Goal: Task Accomplishment & Management: Complete application form

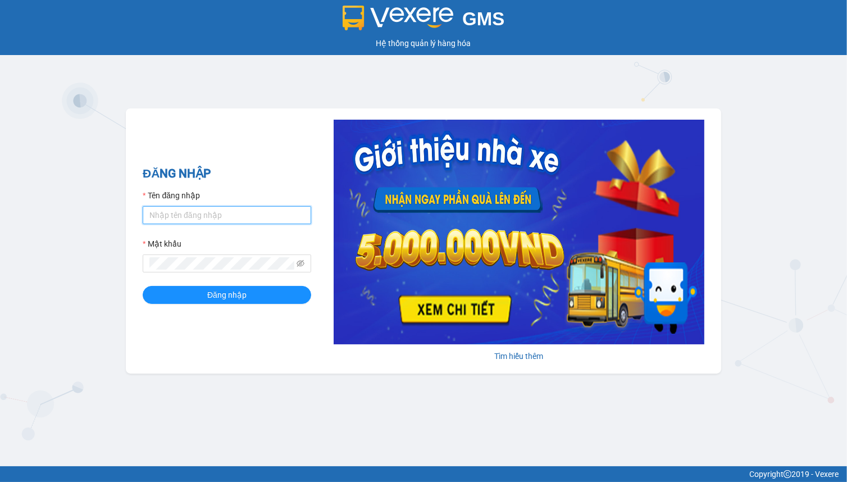
click at [220, 213] on input "Tên đăng nhập" at bounding box center [227, 215] width 169 height 18
type input "hien.phuchai"
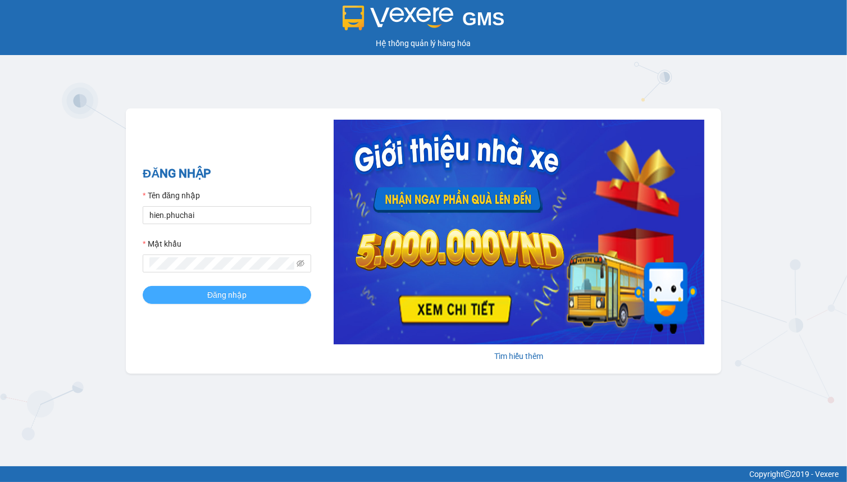
click at [225, 292] on span "Đăng nhập" at bounding box center [226, 295] width 39 height 12
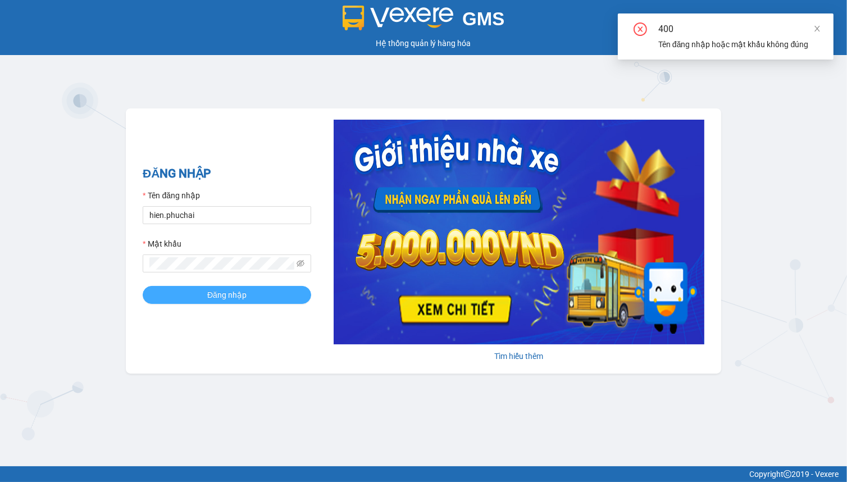
click at [225, 292] on span "Đăng nhập" at bounding box center [226, 295] width 39 height 12
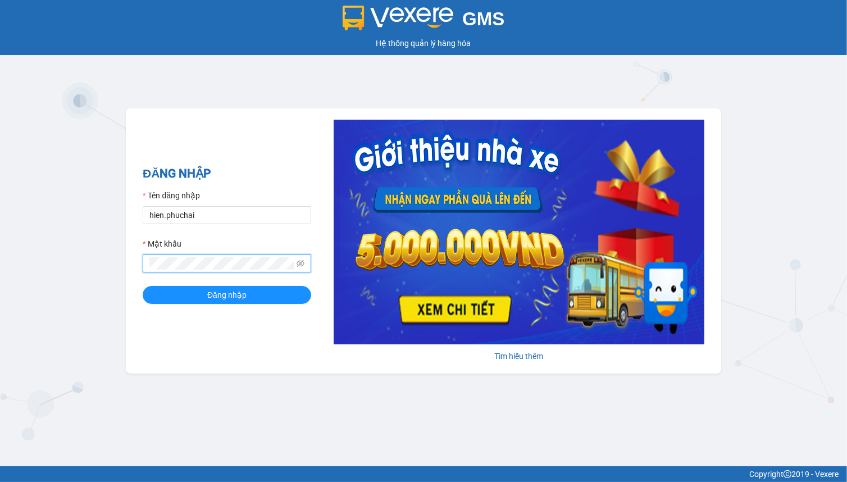
click at [1, 258] on div "GMS Hệ thống quản lý hàng hóa ĐĂNG NHẬP Tên đăng nhập hien.phuchai Mật khẩu Đăn…" at bounding box center [423, 233] width 847 height 466
click at [143, 286] on button "Đăng nhập" at bounding box center [227, 295] width 169 height 18
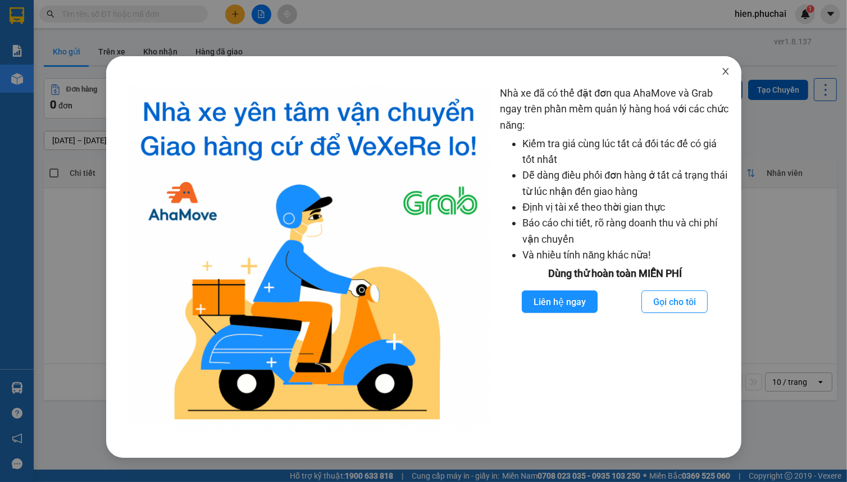
click at [730, 75] on icon "close" at bounding box center [725, 71] width 9 height 9
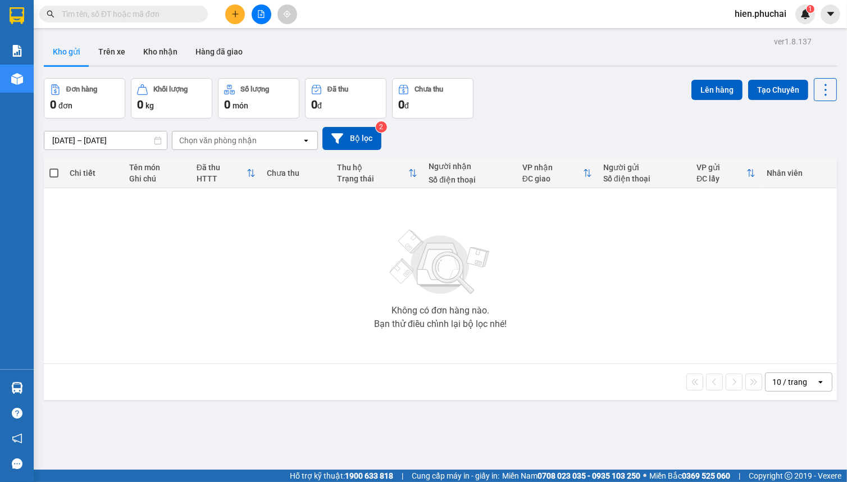
click at [754, 19] on span "hien.phuchai" at bounding box center [761, 14] width 70 height 14
click at [756, 37] on span "Đăng xuất" at bounding box center [766, 35] width 47 height 12
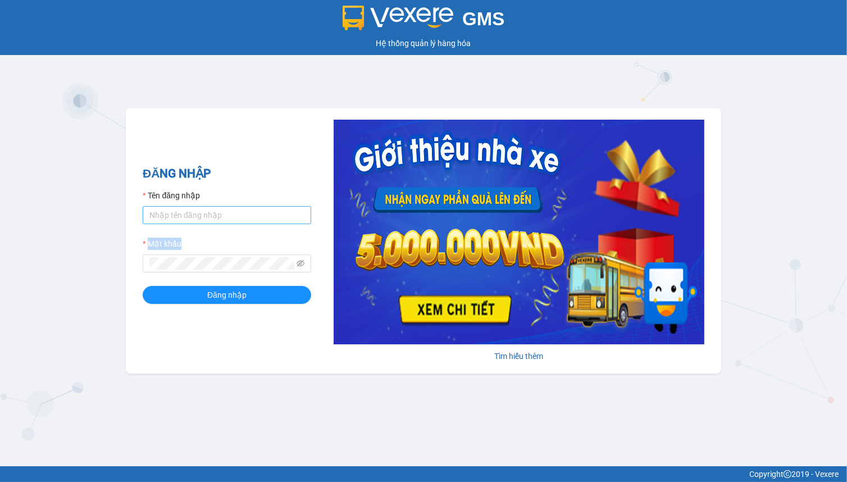
click at [194, 224] on form "Tên đăng nhập Mật khẩu Đăng nhập" at bounding box center [227, 246] width 169 height 115
click at [194, 224] on input "Tên đăng nhập" at bounding box center [227, 215] width 169 height 18
click at [195, 222] on input "Tên đăng nhập" at bounding box center [227, 215] width 169 height 18
type input "hien.phuchai"
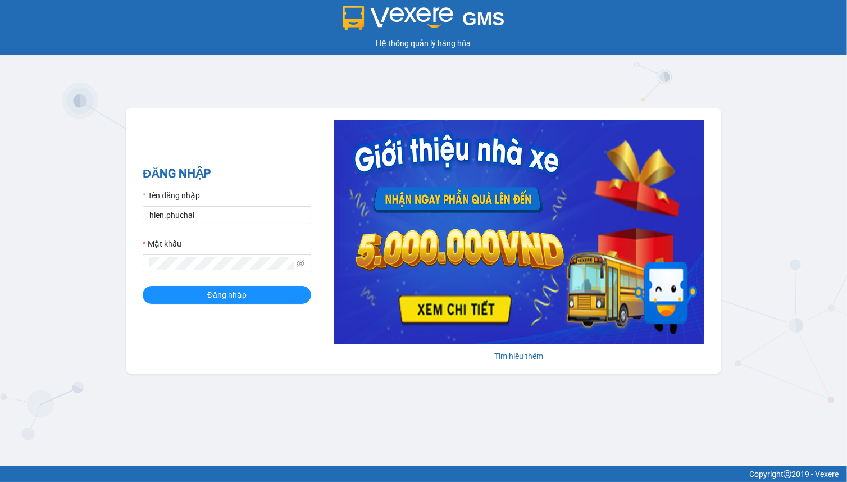
click at [166, 253] on div "Mật khẩu" at bounding box center [227, 246] width 169 height 17
click at [143, 286] on button "Đăng nhập" at bounding box center [227, 295] width 169 height 18
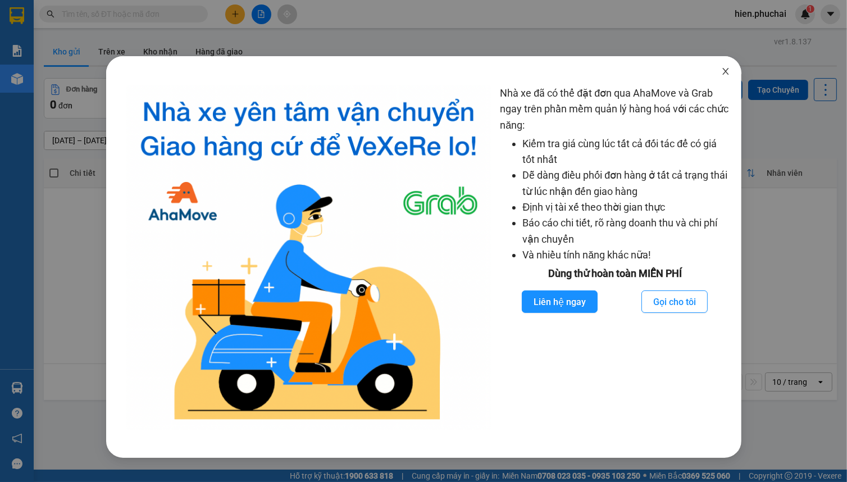
click at [728, 74] on icon "close" at bounding box center [725, 71] width 9 height 9
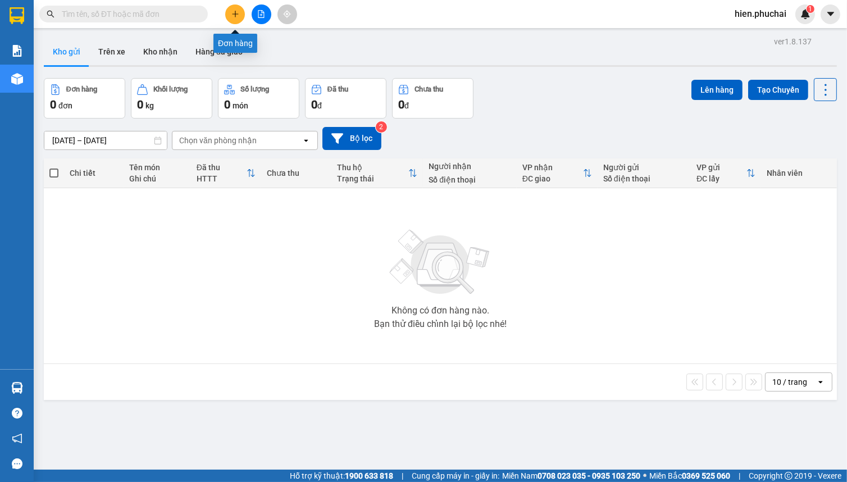
click at [231, 20] on button at bounding box center [235, 14] width 20 height 20
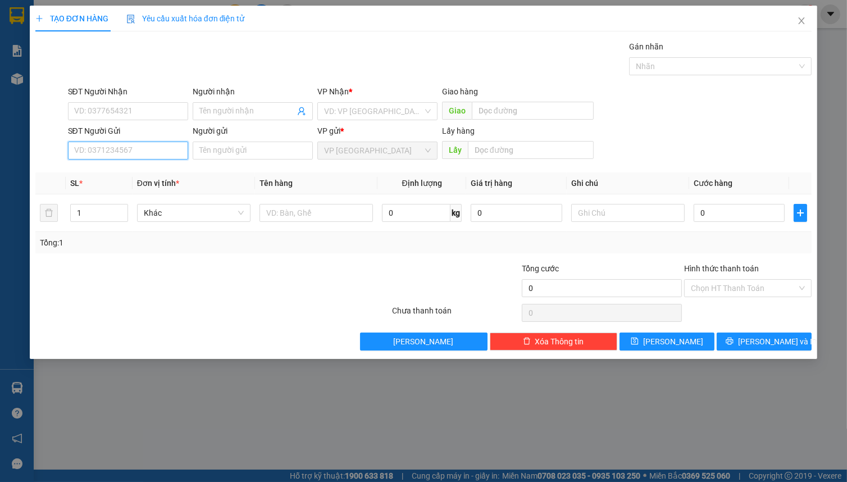
click at [162, 154] on input "SĐT Người Gửi" at bounding box center [128, 151] width 120 height 18
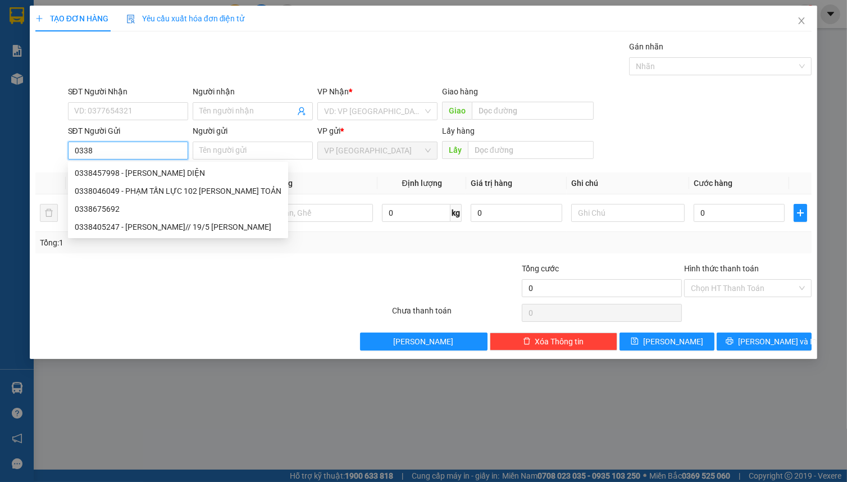
type input "03384"
click at [154, 191] on div "0338405247 - NGUYỄN THỊ Thịnh// 19/5 ĐAN KIA" at bounding box center [173, 191] width 197 height 12
type input "0974609296"
type input "Hồng"
type input "0338405247"
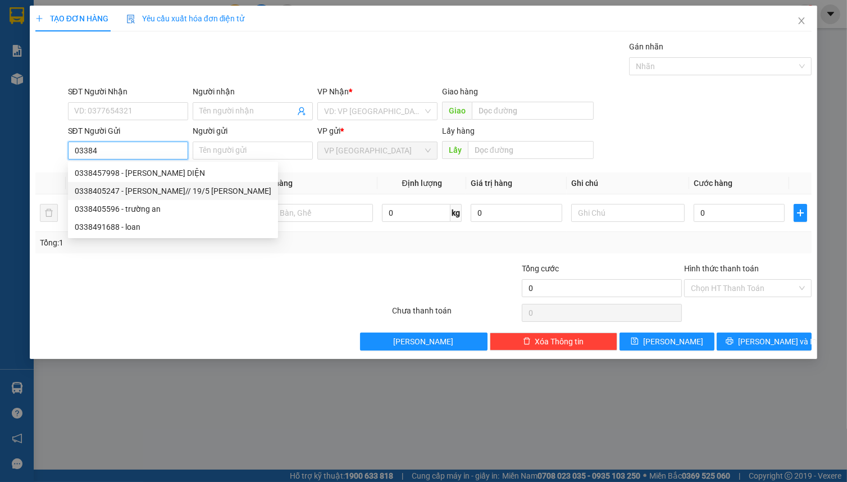
type input "NGUYỄN THỊ Thịnh// 19/5 ĐAN KIA"
type input "60.000"
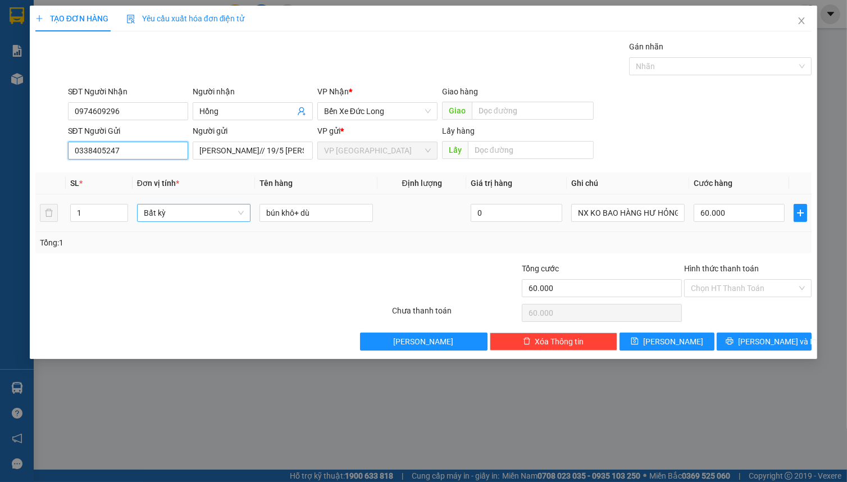
click at [191, 216] on span "Bất kỳ" at bounding box center [194, 212] width 100 height 17
type input "0338405247"
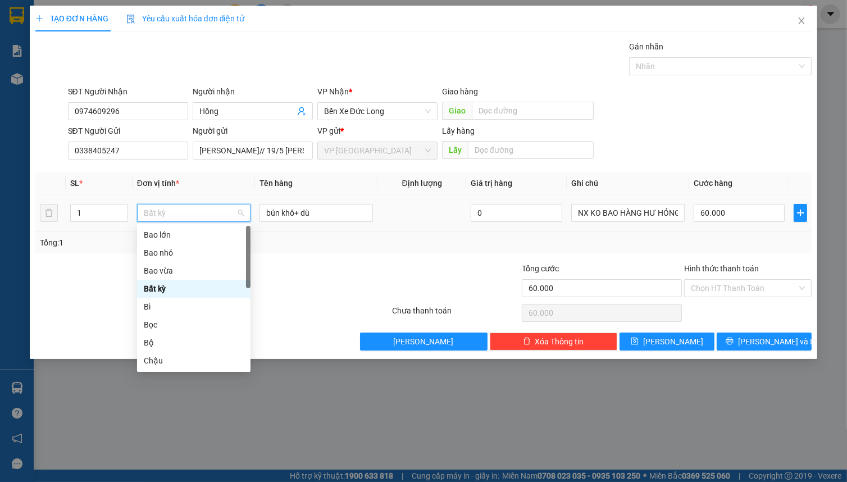
type input "B"
click at [181, 272] on div "Bao vừa" at bounding box center [194, 271] width 100 height 12
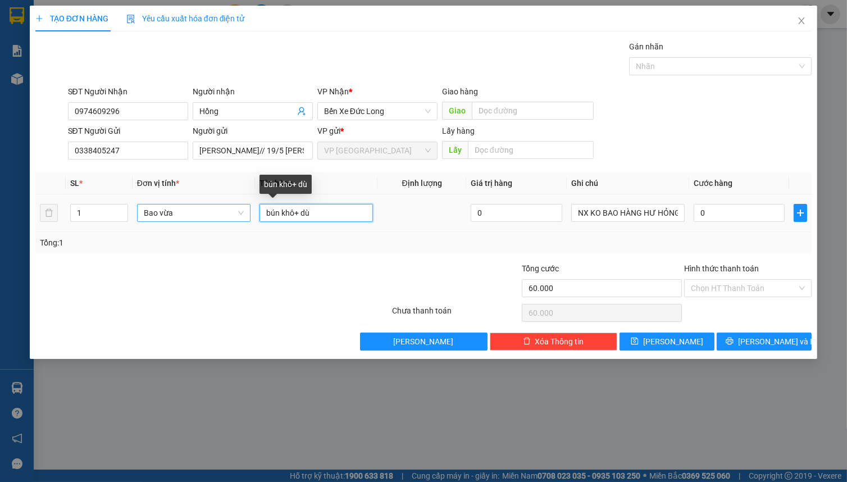
type input "0"
drag, startPoint x: 293, startPoint y: 212, endPoint x: 185, endPoint y: 219, distance: 108.0
click at [185, 219] on tr "1 Bao vừa bún khô+ dù 0 NX KO BAO HÀNG HƯ HỎNG 0" at bounding box center [423, 213] width 776 height 38
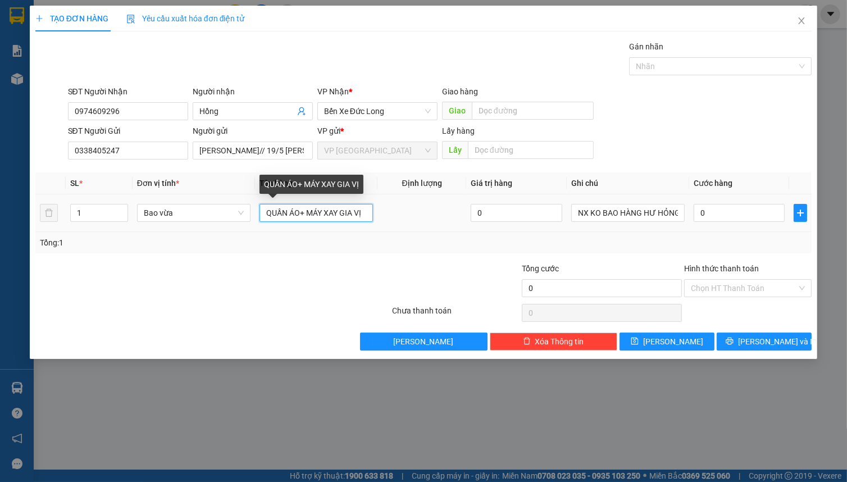
click at [301, 212] on input "QUẦN ÁO+ MÁY XAY GIA VỊ" at bounding box center [316, 213] width 113 height 18
type input "QUẦN ÁO + MÁY XAY GIA VỊ"
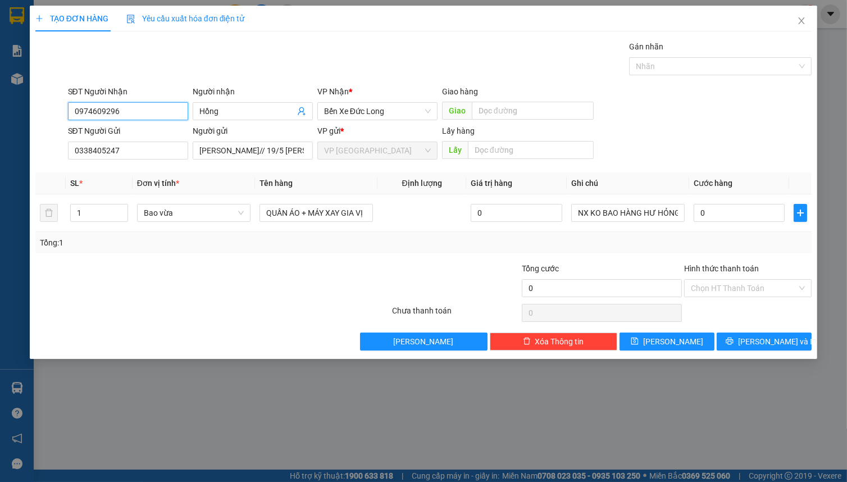
click at [133, 107] on input "0974609296" at bounding box center [128, 111] width 120 height 18
click at [202, 61] on div "Gói vận chuyển * Tiêu chuẩn Gán nhãn Nhãn" at bounding box center [440, 59] width 749 height 39
drag, startPoint x: 725, startPoint y: 210, endPoint x: 711, endPoint y: 211, distance: 14.1
click at [725, 210] on input "0" at bounding box center [739, 213] width 91 height 18
type input "6"
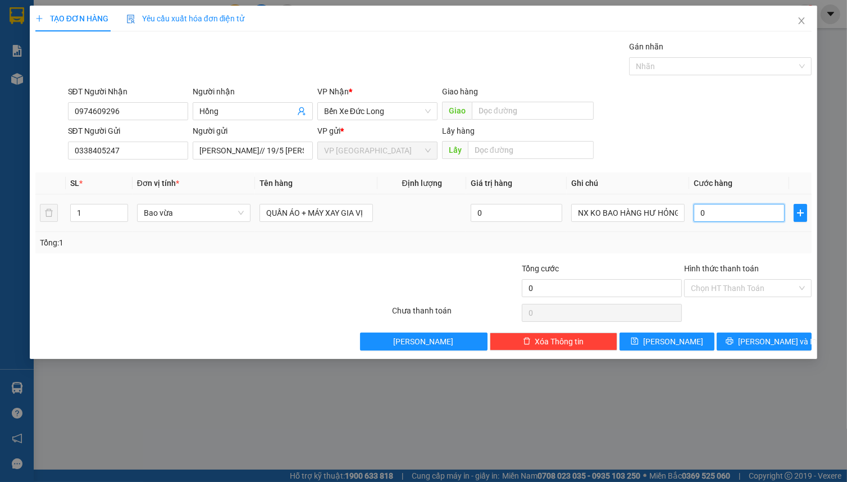
type input "6"
type input "60"
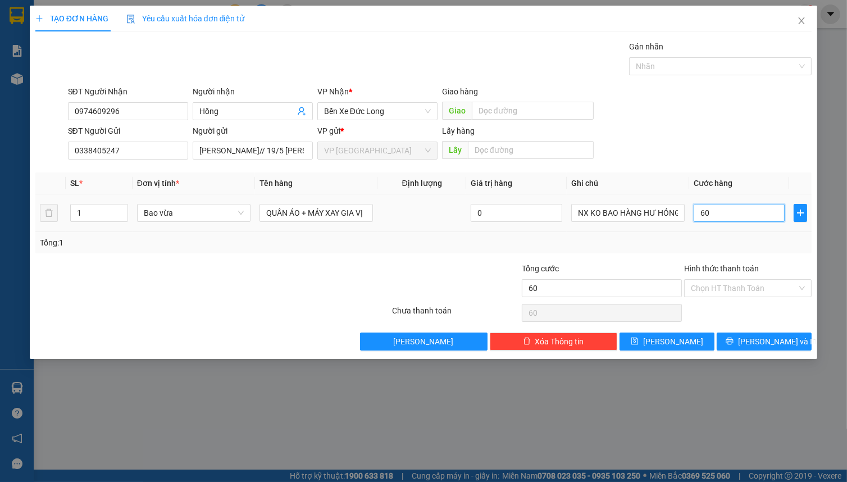
type input "600"
type input "6.000"
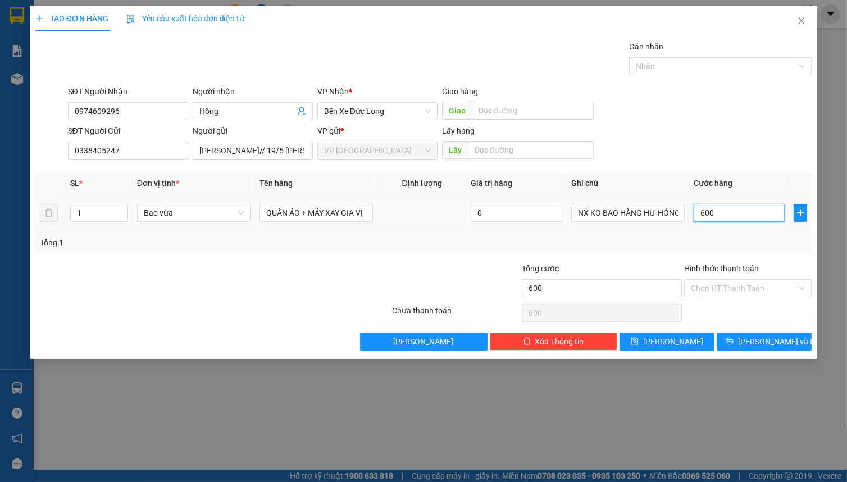
type input "6.000"
type input "60.000"
click at [705, 67] on div at bounding box center [715, 66] width 166 height 13
type input "60.000"
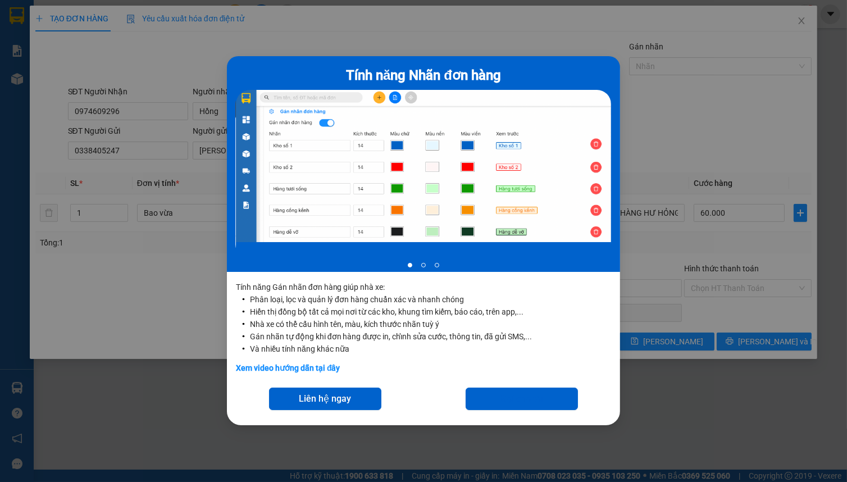
click at [711, 202] on div "Tính năng Nhãn đơn hàng 1 of 3 Tính năng Gán nhãn đơn hàng giúp nhà xe: Phân lo…" at bounding box center [423, 241] width 847 height 482
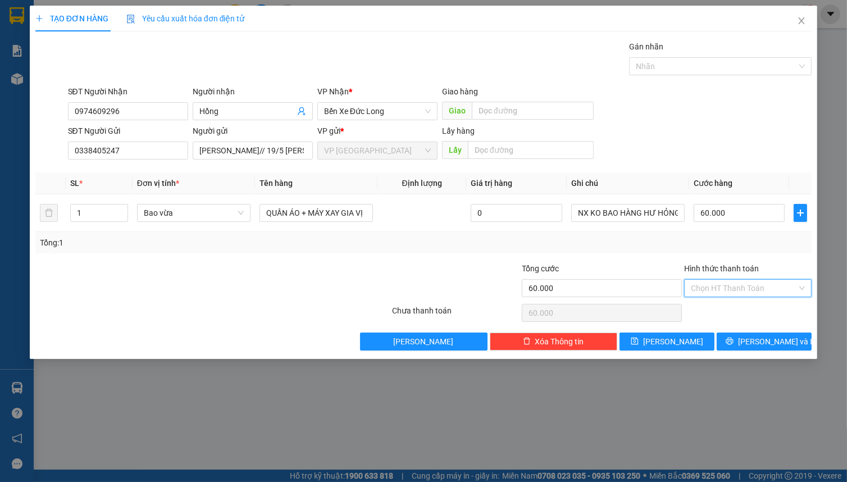
click at [715, 288] on input "Hình thức thanh toán" at bounding box center [744, 288] width 106 height 17
click at [718, 312] on div "Tại văn phòng" at bounding box center [748, 310] width 114 height 12
type input "0"
click at [692, 129] on div "SĐT Người Gửi 0338405247 Người gửi NGUYỄN THỊ Thịnh// 19/5 ĐAN KIA VP gửi * VP …" at bounding box center [440, 144] width 749 height 39
click at [742, 212] on input "60.000" at bounding box center [739, 213] width 91 height 18
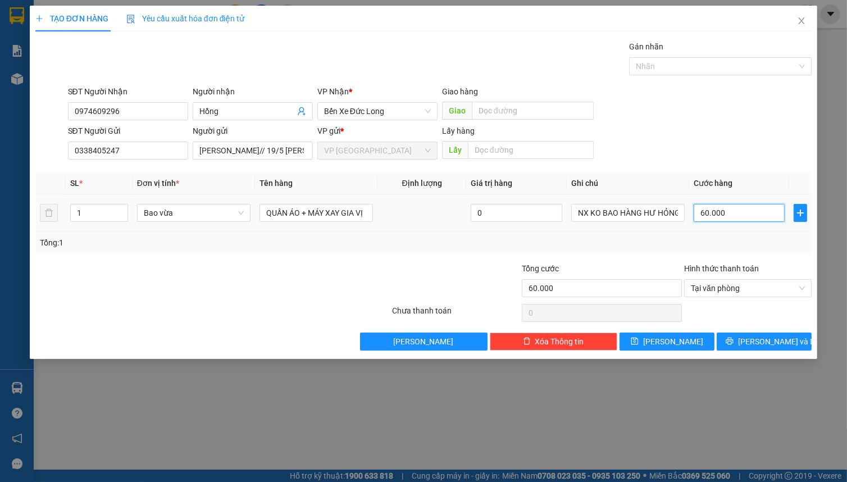
type input "5"
type input "50"
type input "500"
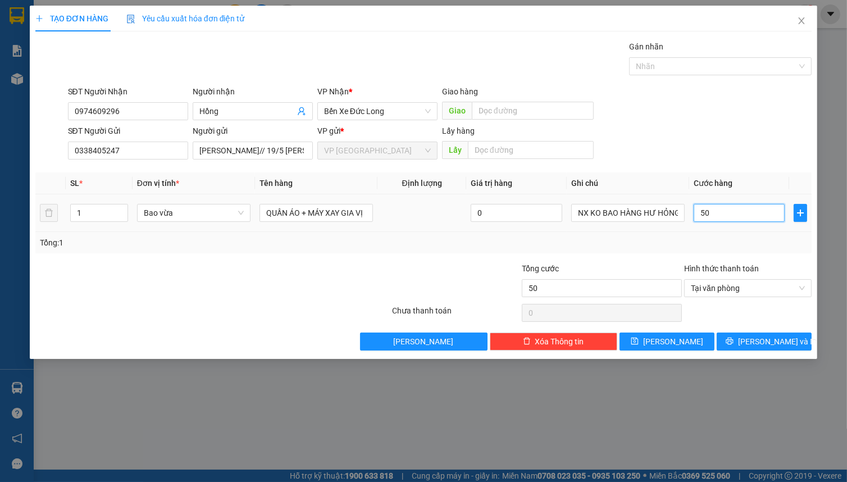
type input "500"
type input "5.000"
type input "50.000"
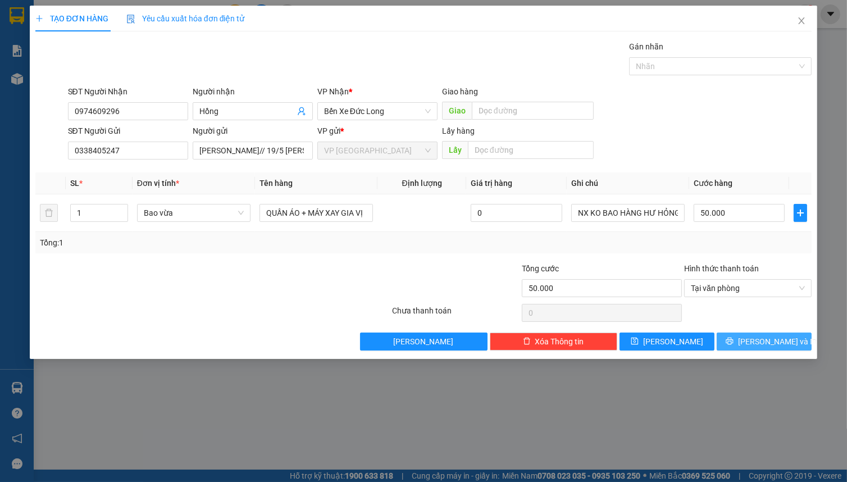
click at [733, 342] on button "Lưu và In" at bounding box center [764, 342] width 95 height 18
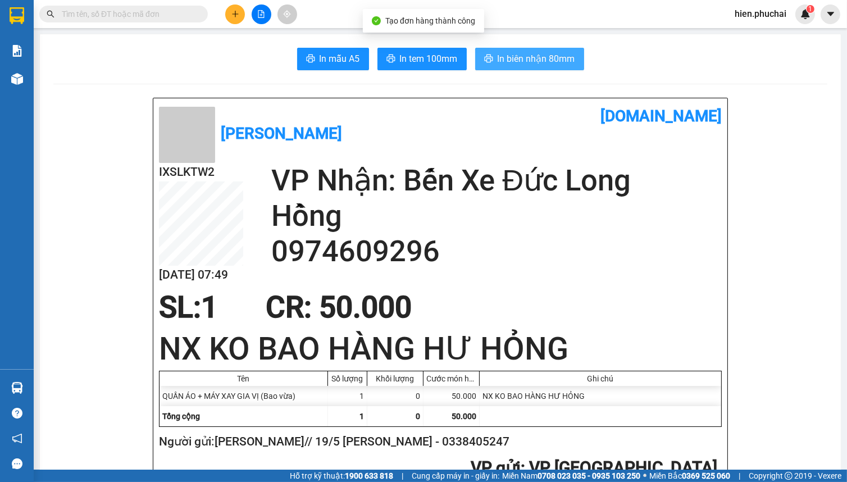
click at [511, 61] on span "In biên nhận 80mm" at bounding box center [537, 59] width 78 height 14
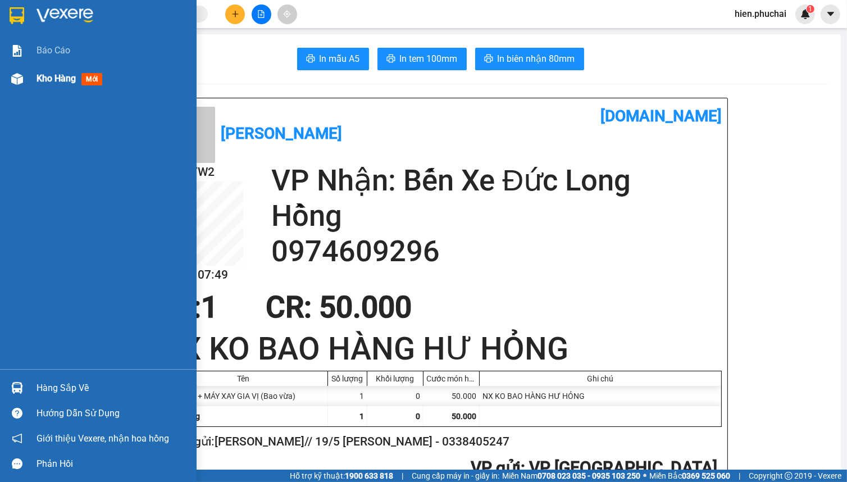
click at [17, 86] on div at bounding box center [17, 79] width 20 height 20
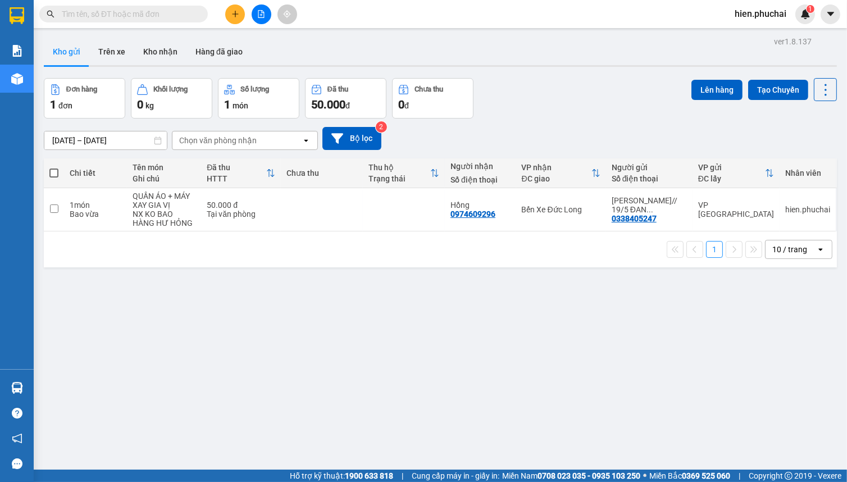
click at [534, 115] on div "Đơn hàng 1 đơn Khối lượng 0 kg Số lượng 1 món Đã thu 50.000 đ Chưa thu 0 đ Lên …" at bounding box center [440, 98] width 793 height 40
click at [435, 218] on td at bounding box center [404, 209] width 82 height 43
checkbox input "true"
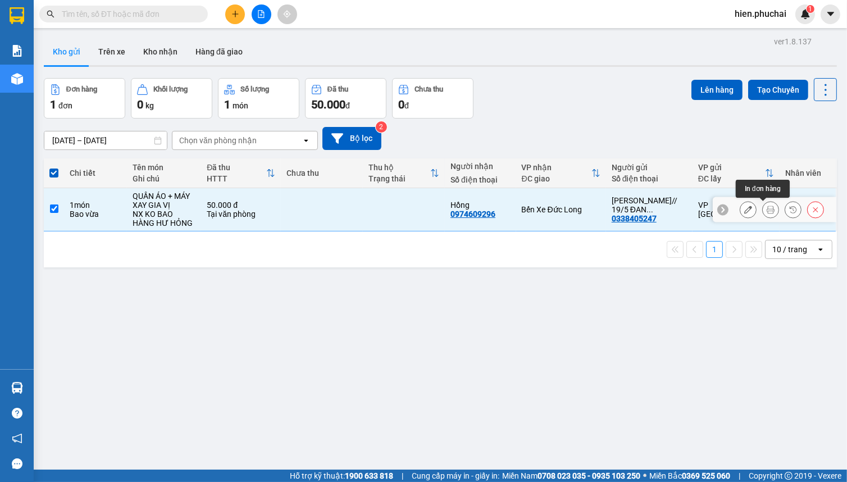
click at [767, 210] on button at bounding box center [771, 210] width 16 height 20
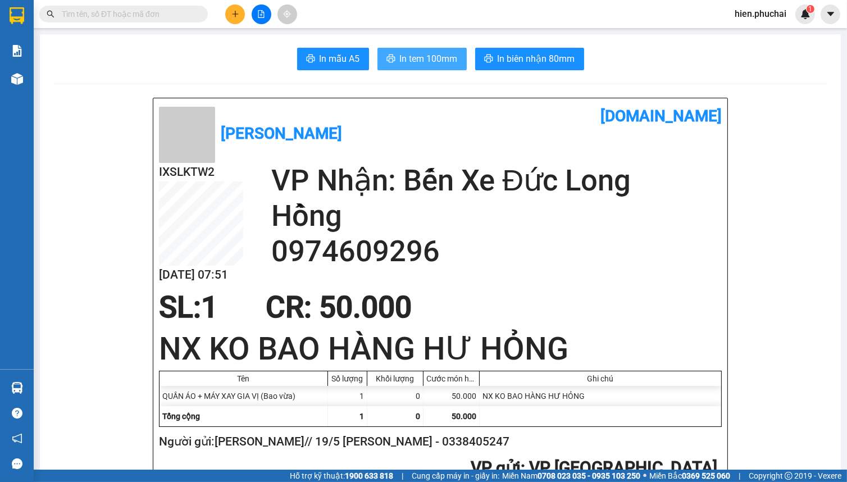
click at [400, 63] on span "In tem 100mm" at bounding box center [429, 59] width 58 height 14
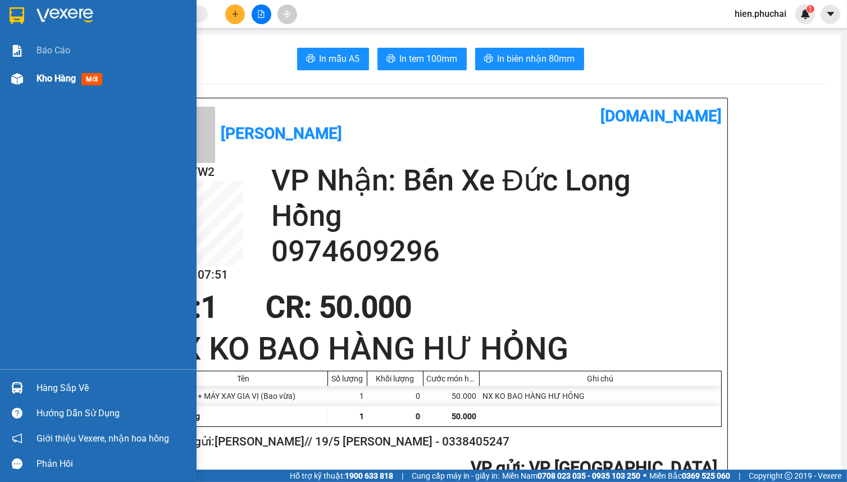
click at [17, 69] on div at bounding box center [17, 79] width 20 height 20
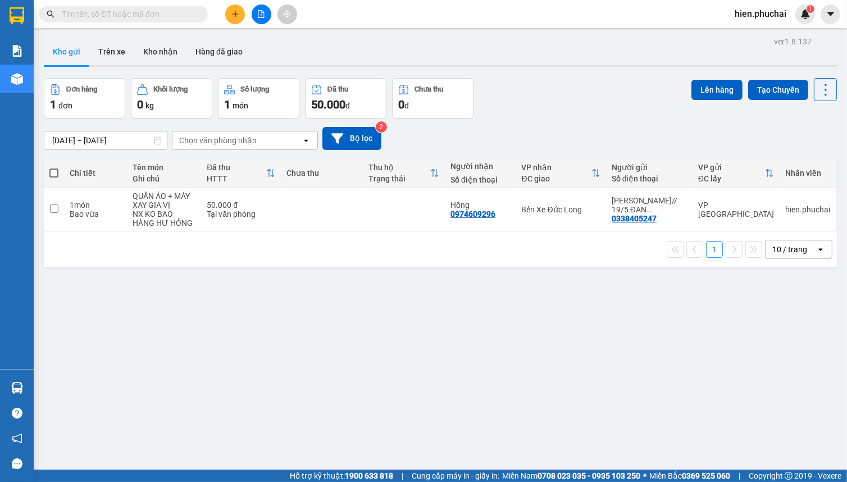
click at [286, 333] on div "ver 1.8.137 Kho gửi Trên xe Kho nhận Hàng đã giao Đơn hàng 1 đơn Khối lượng 0 k…" at bounding box center [440, 275] width 802 height 482
click at [763, 11] on span "hien.phuchai" at bounding box center [761, 14] width 70 height 14
click at [758, 36] on span "Đăng xuất" at bounding box center [766, 35] width 47 height 12
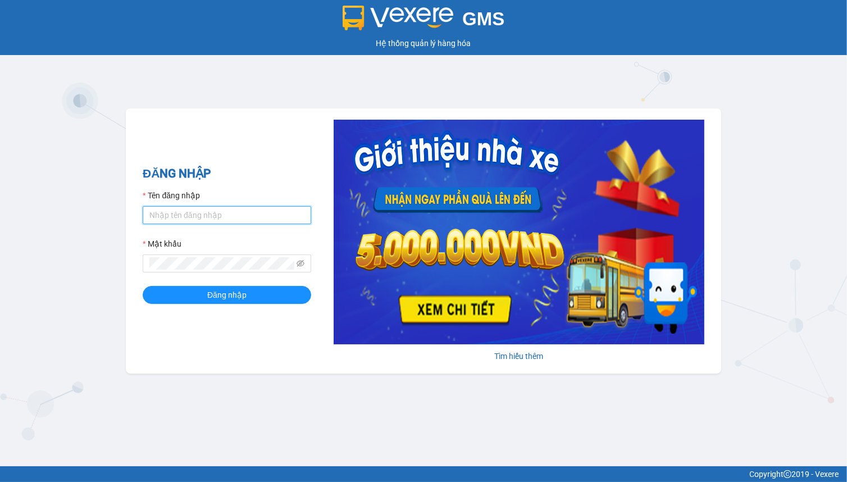
drag, startPoint x: 175, startPoint y: 214, endPoint x: 208, endPoint y: 224, distance: 34.7
click at [176, 214] on input "Tên đăng nhập" at bounding box center [227, 215] width 169 height 18
type input "linhdl.phuchai"
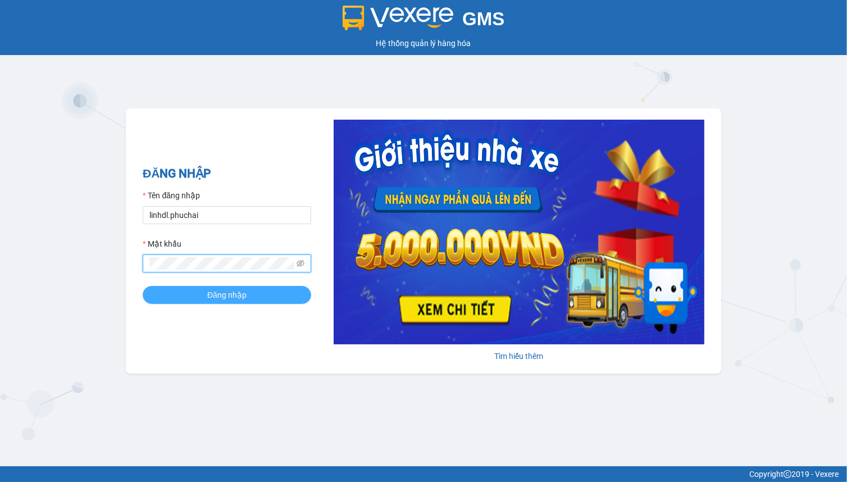
click at [195, 295] on button "Đăng nhập" at bounding box center [227, 295] width 169 height 18
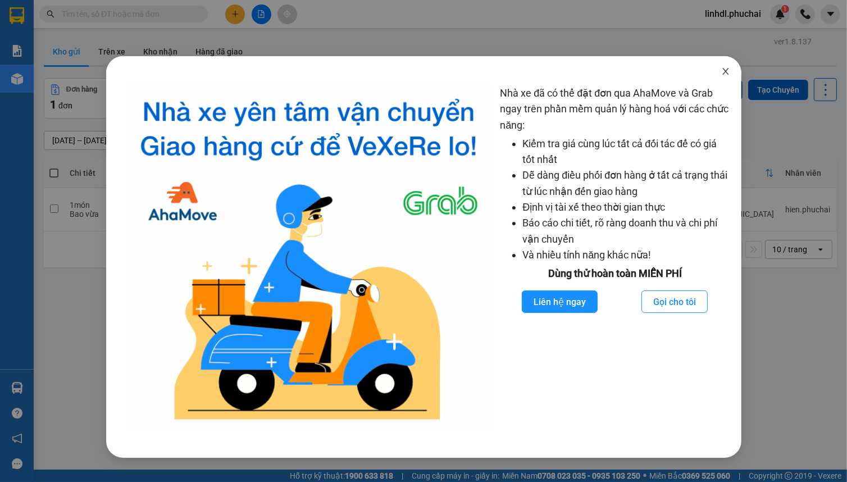
click at [724, 71] on icon "close" at bounding box center [725, 71] width 6 height 7
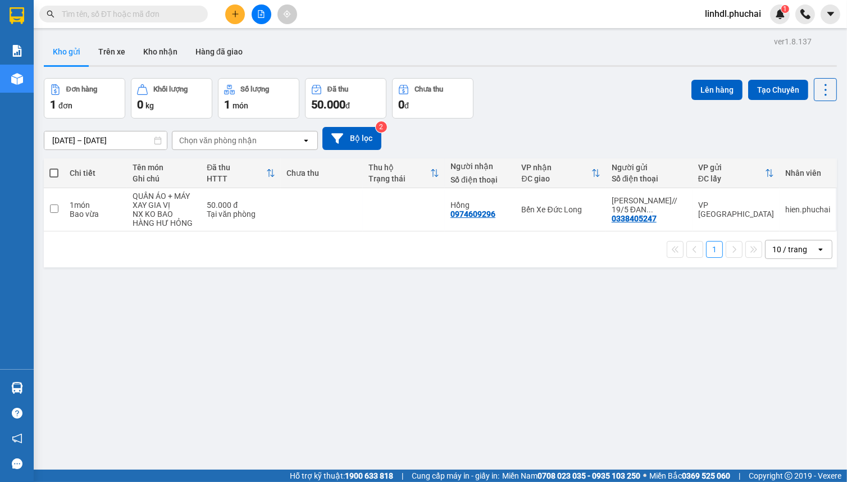
click at [231, 12] on icon "plus" at bounding box center [235, 14] width 8 height 8
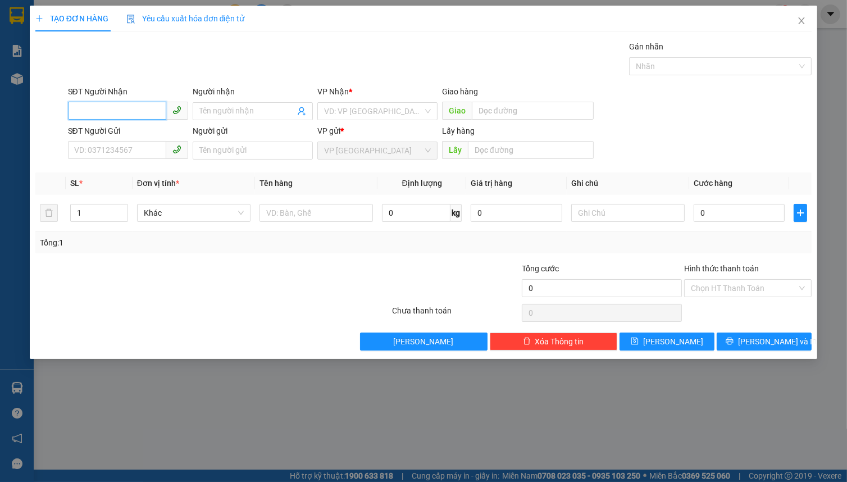
click at [113, 112] on input "SĐT Người Nhận" at bounding box center [117, 111] width 98 height 18
type input "0977981194"
click at [220, 116] on input "Người nhận" at bounding box center [246, 111] width 95 height 12
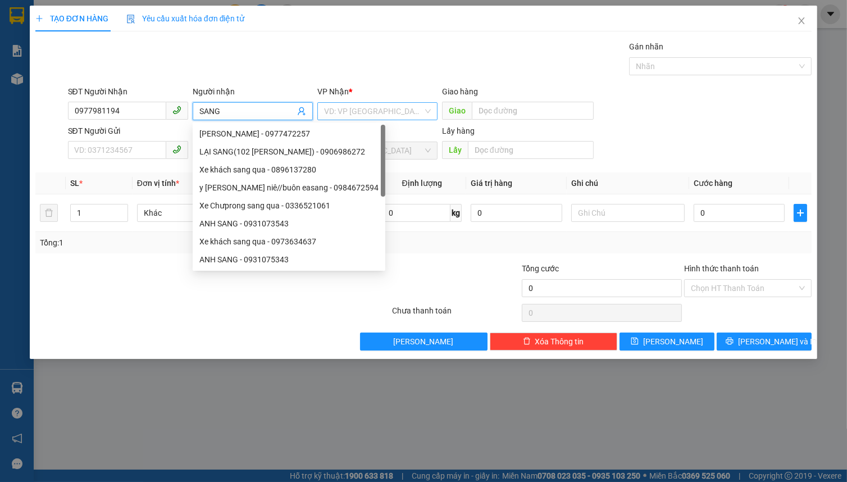
type input "SANG"
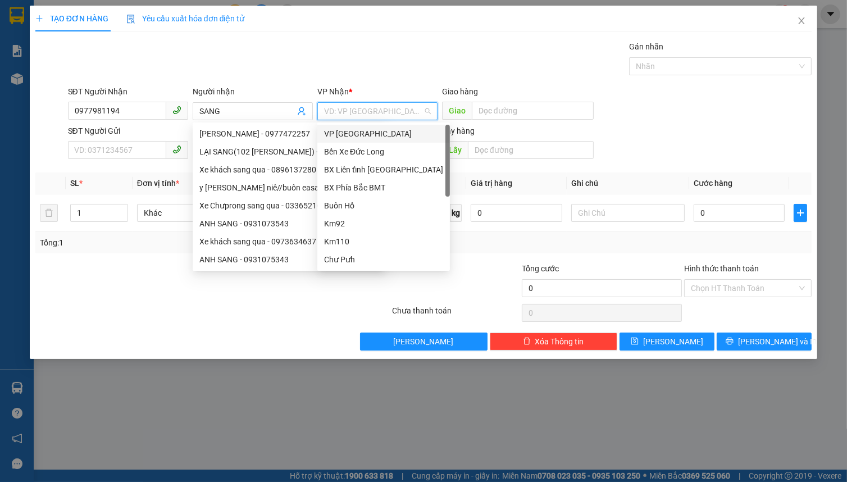
click at [370, 113] on input "search" at bounding box center [373, 111] width 99 height 17
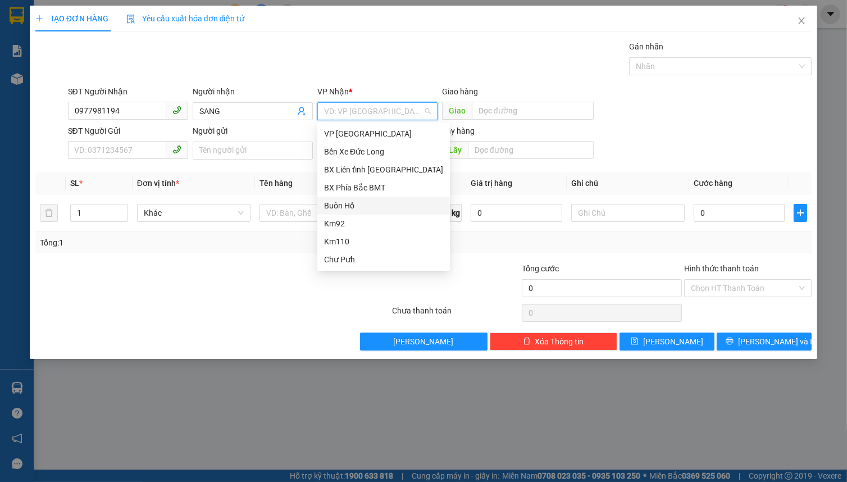
click at [383, 213] on div "Buôn Hồ" at bounding box center [383, 206] width 133 height 18
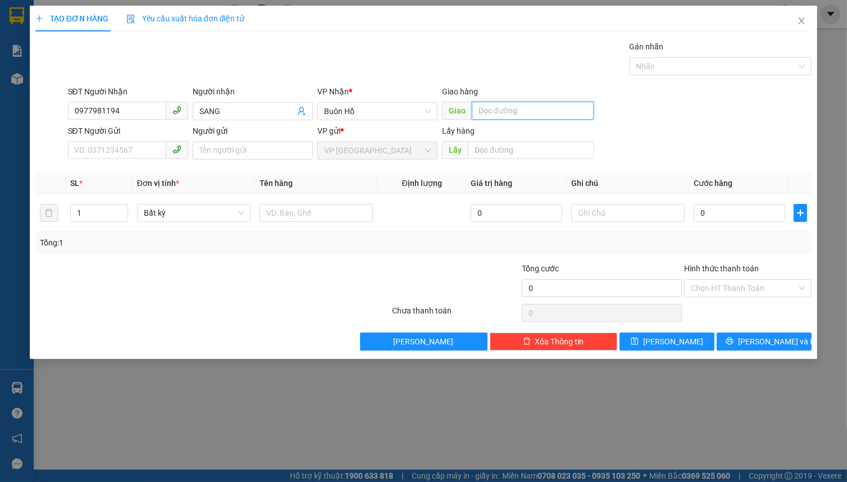
click at [498, 115] on input "text" at bounding box center [533, 111] width 122 height 18
type input "CHƯKAPO"
click at [124, 153] on input "SĐT Người Gửi" at bounding box center [117, 150] width 98 height 18
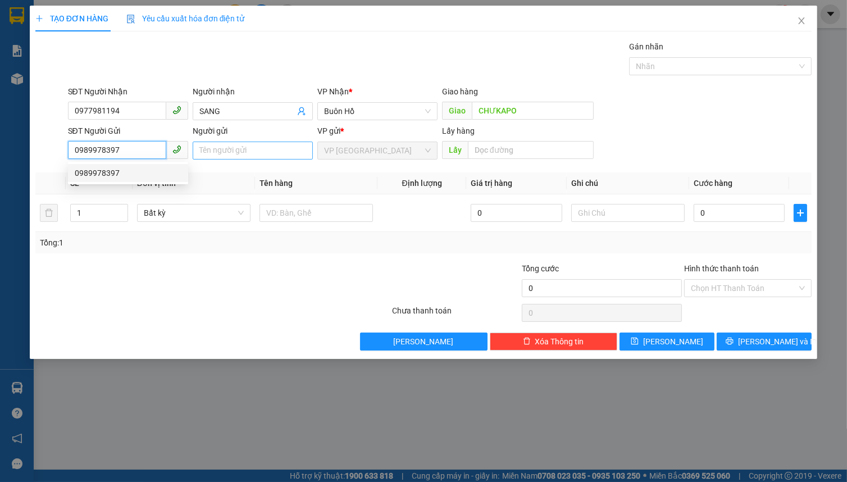
type input "0989978397"
click at [242, 150] on input "Người gửi" at bounding box center [253, 151] width 120 height 18
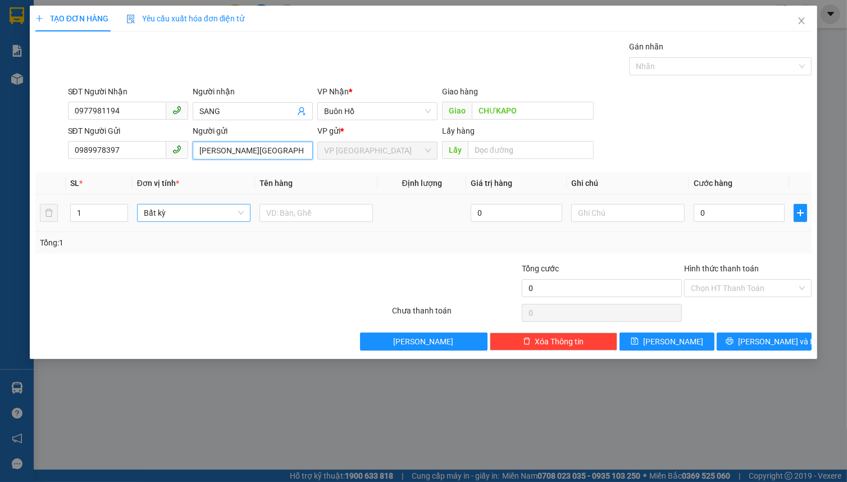
click at [166, 213] on span "Bất kỳ" at bounding box center [194, 212] width 100 height 17
type input "NGUYỄN KIM NHẬT ĐÀ LẠT"
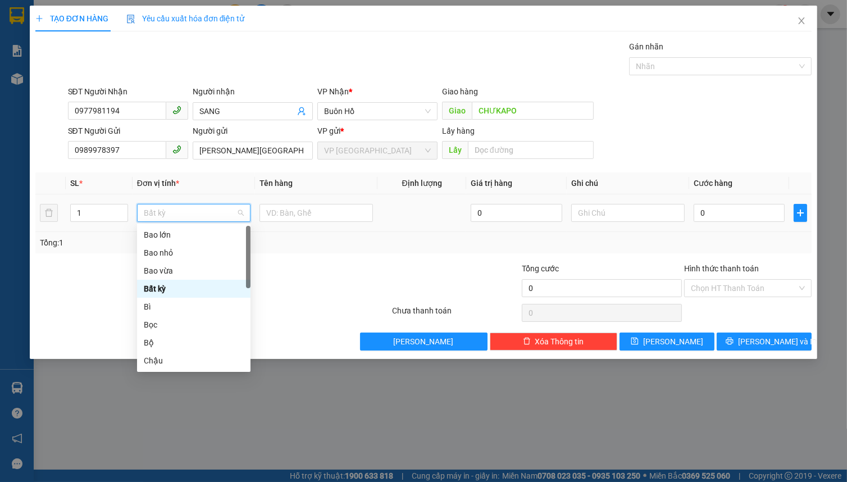
type input "C"
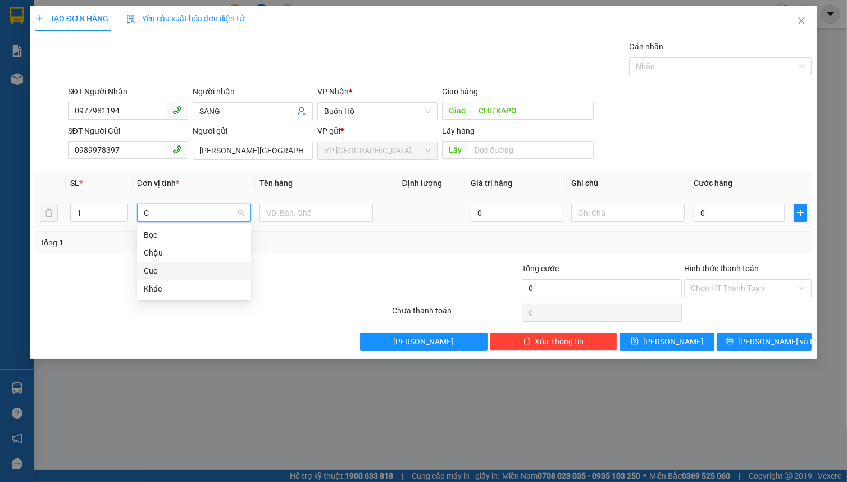
click at [155, 270] on div "Cục" at bounding box center [194, 271] width 100 height 12
click at [315, 208] on input "text" at bounding box center [316, 213] width 113 height 18
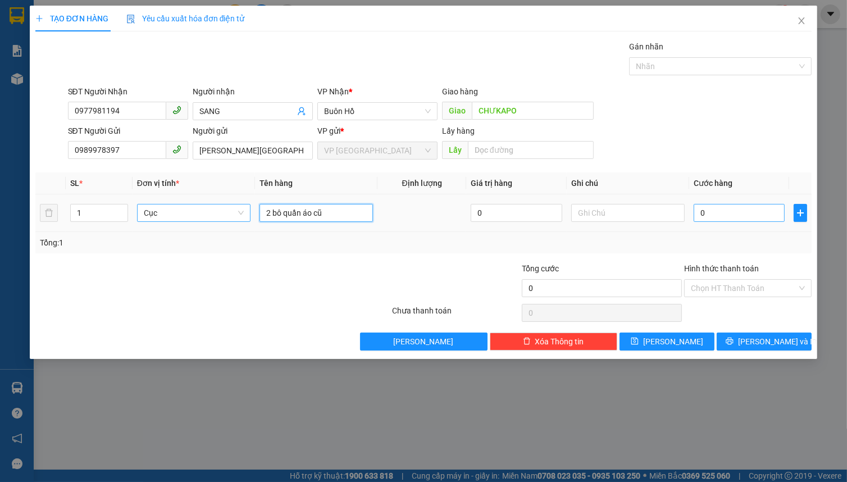
type input "2 bô quần áo cũ"
click at [711, 213] on input "0" at bounding box center [739, 213] width 91 height 18
type input "4"
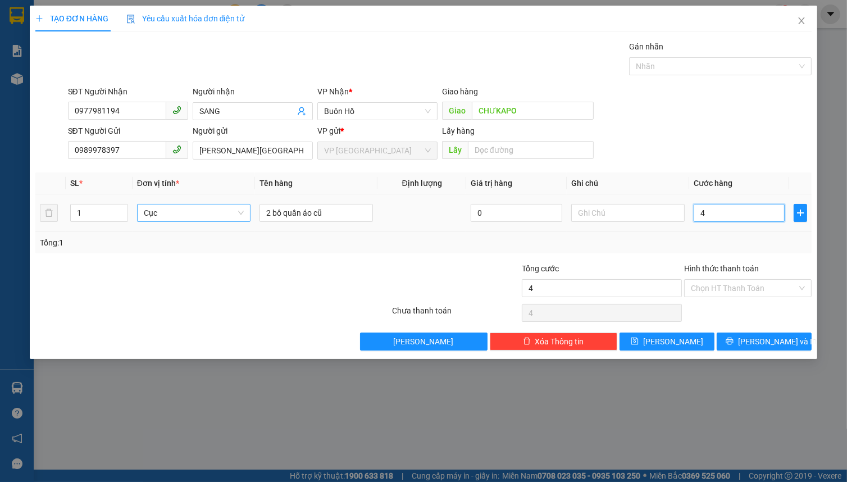
type input "40"
type input "400"
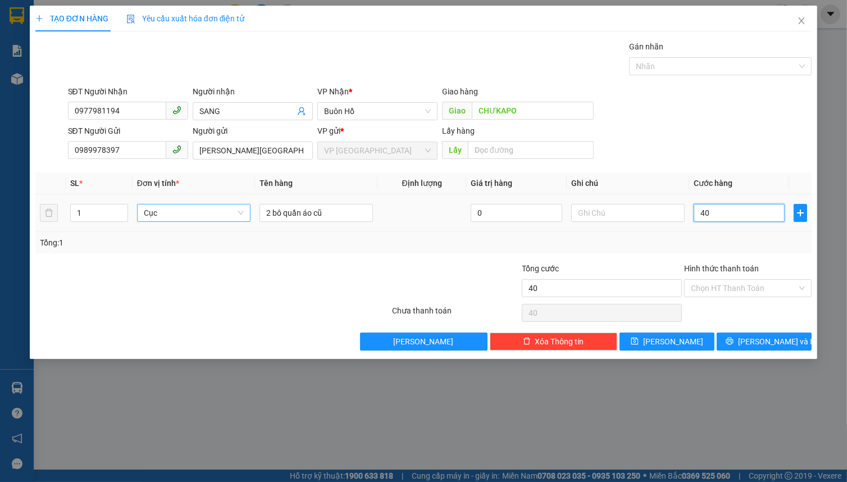
type input "400"
type input "4.000"
type input "40.000"
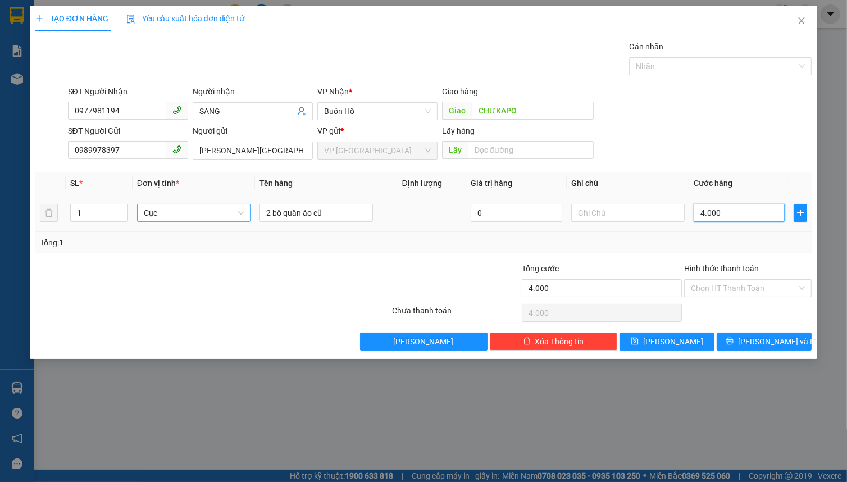
type input "40.000"
click at [735, 289] on input "Hình thức thanh toán" at bounding box center [744, 288] width 106 height 17
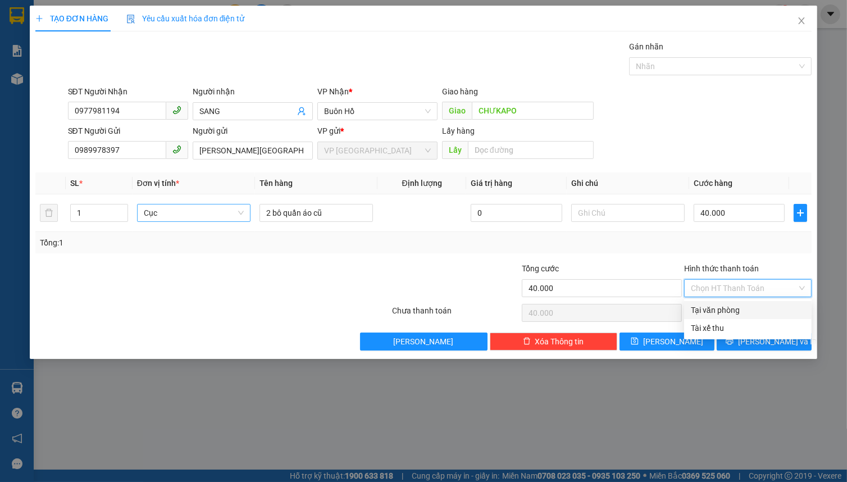
click at [739, 302] on div "Tại văn phòng" at bounding box center [748, 310] width 128 height 18
type input "0"
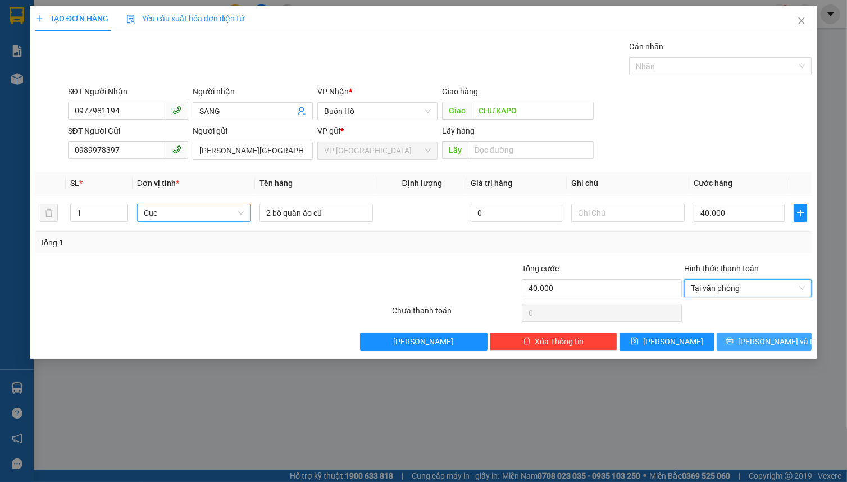
click at [734, 341] on icon "printer" at bounding box center [730, 341] width 8 height 8
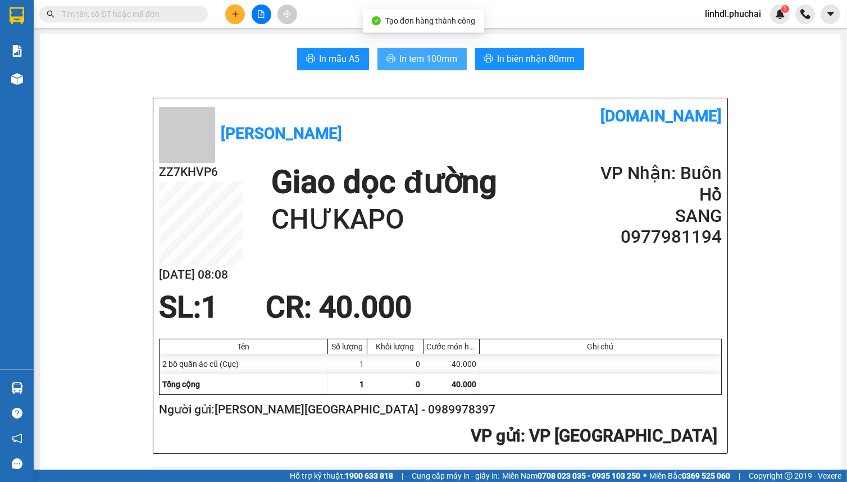
click at [428, 57] on span "In tem 100mm" at bounding box center [429, 59] width 58 height 14
